Goal: Entertainment & Leisure: Consume media (video, audio)

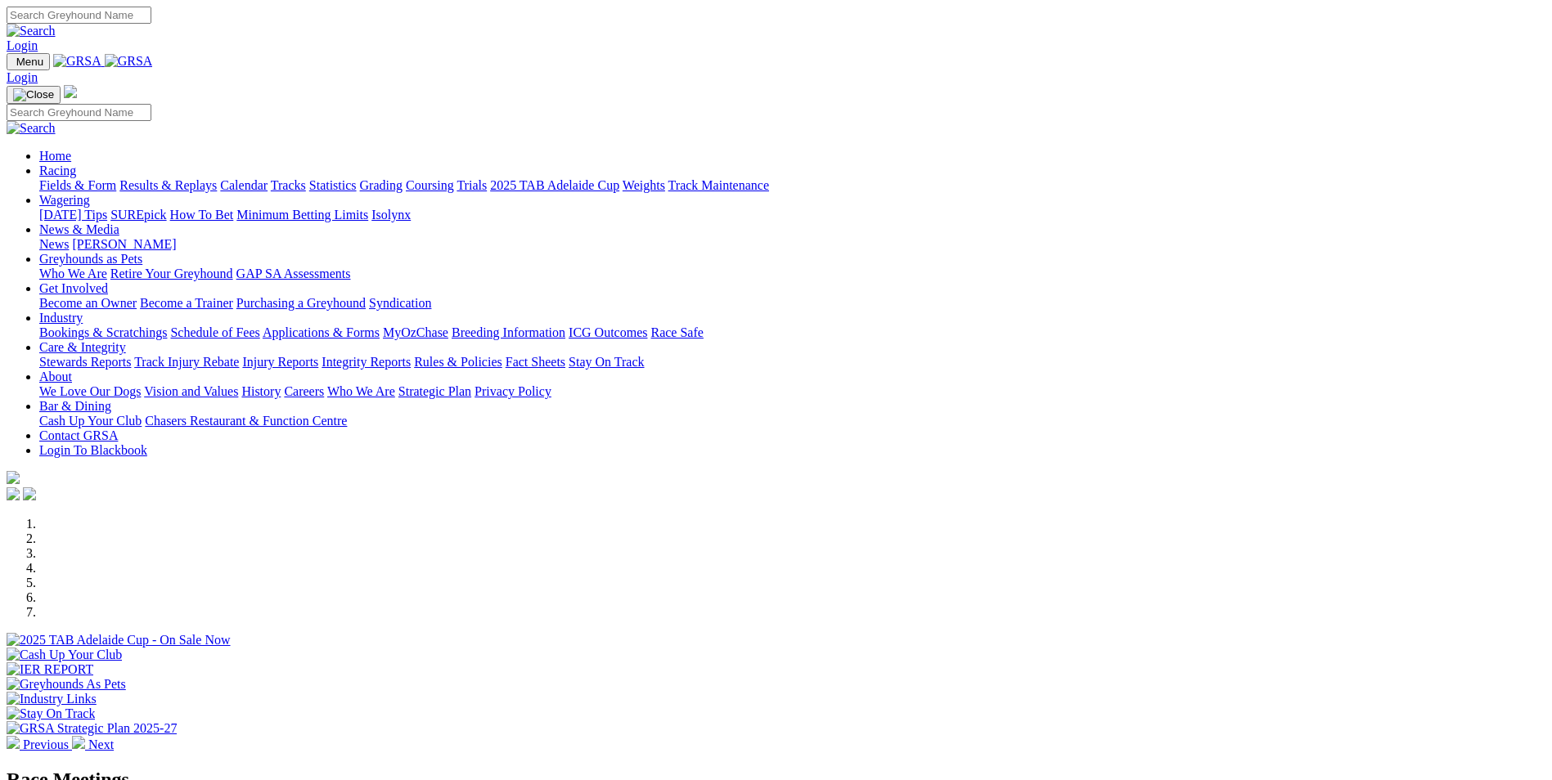
click at [217, 178] on link "Results & Replays" at bounding box center [167, 185] width 97 height 14
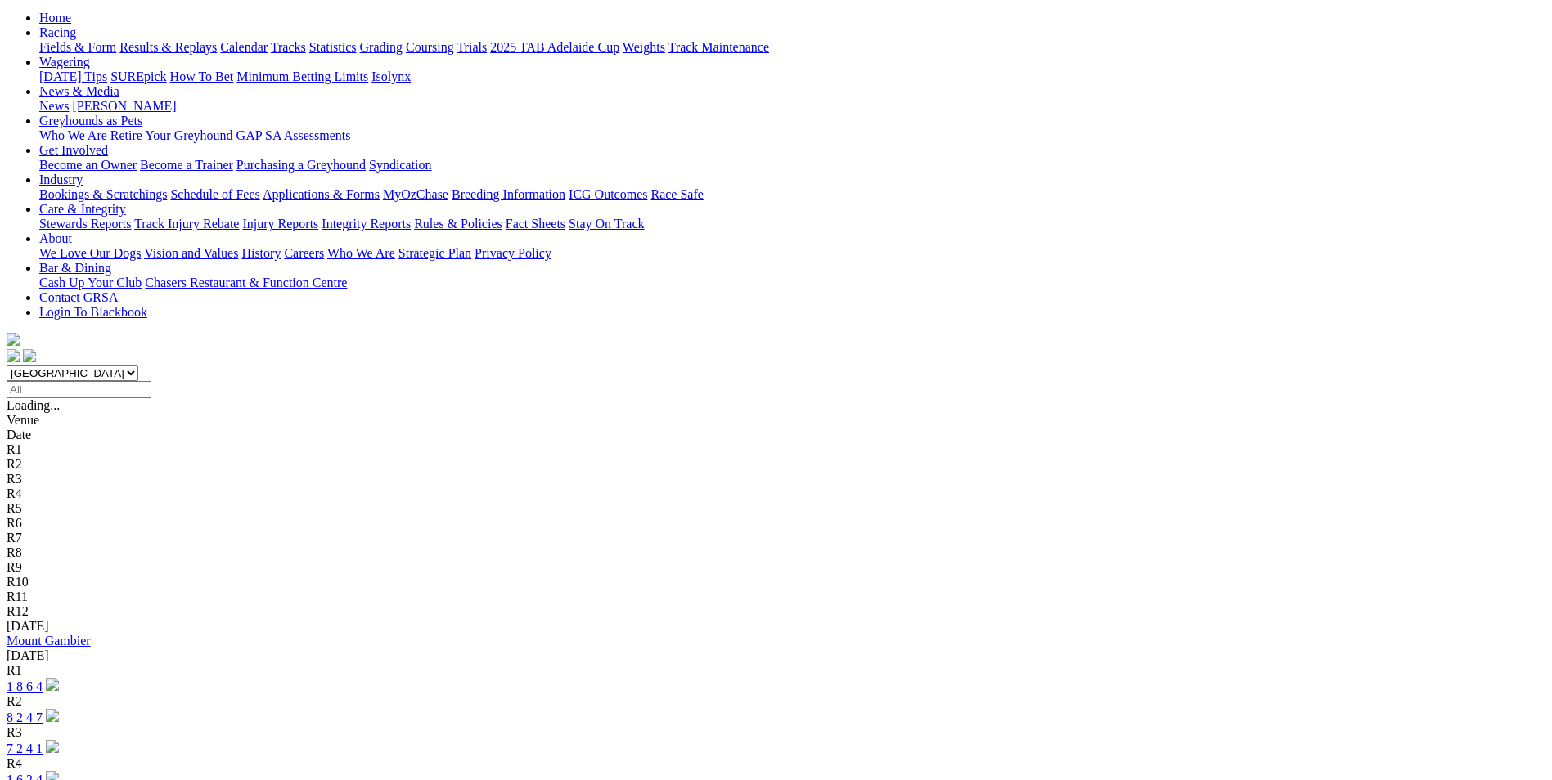
scroll to position [164, 0]
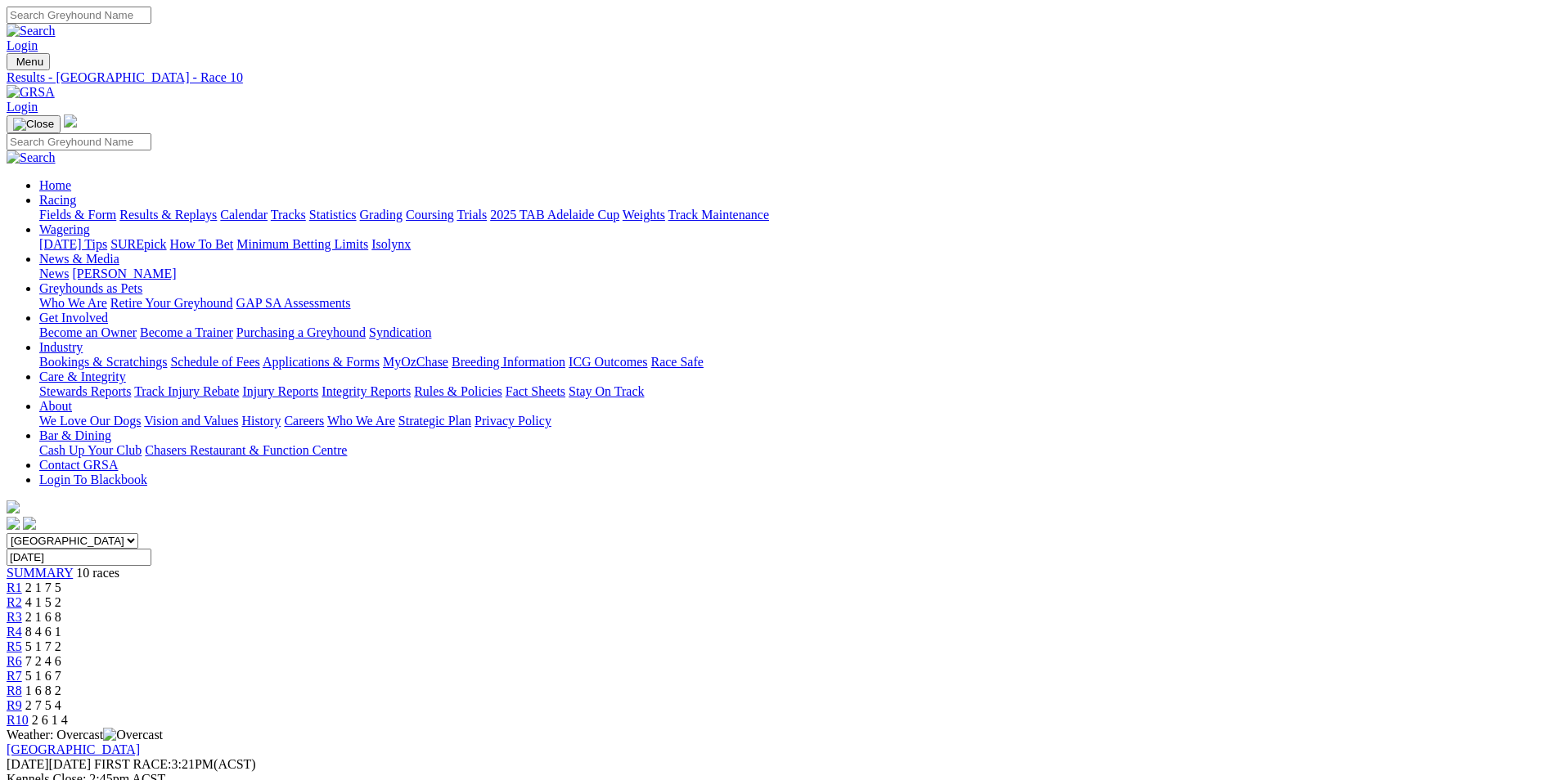
scroll to position [82, 0]
